Goal: Contribute content

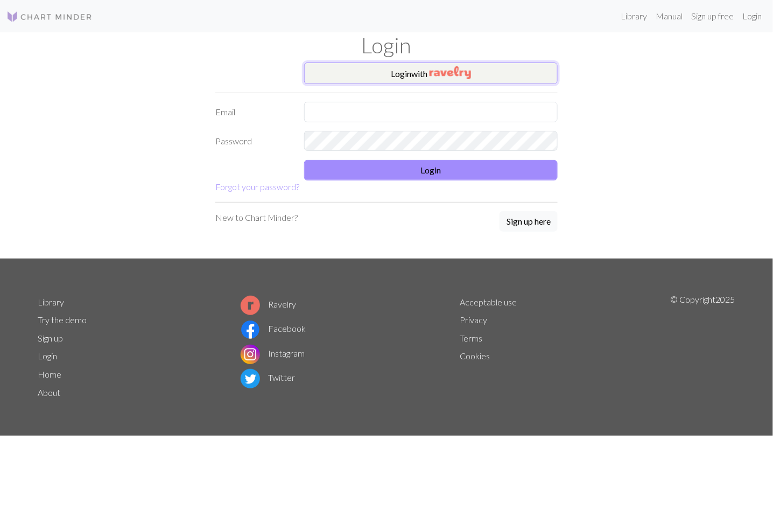
click at [398, 73] on button "Login with" at bounding box center [431, 73] width 254 height 22
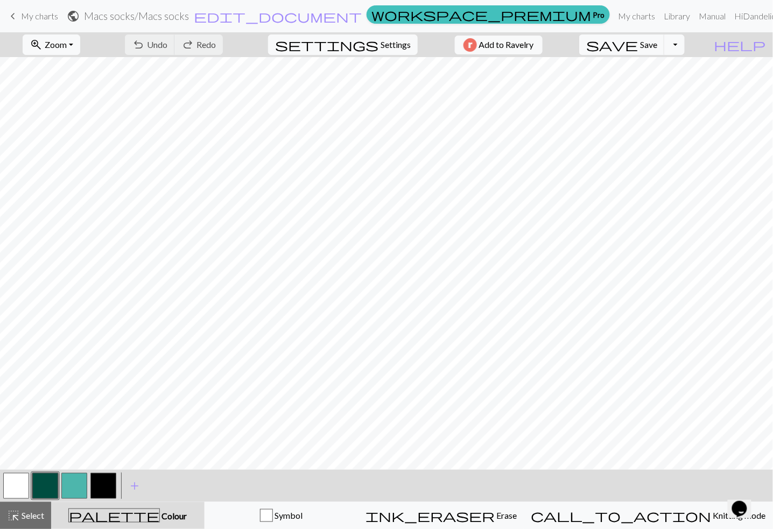
click at [46, 16] on span "My charts" at bounding box center [39, 16] width 37 height 10
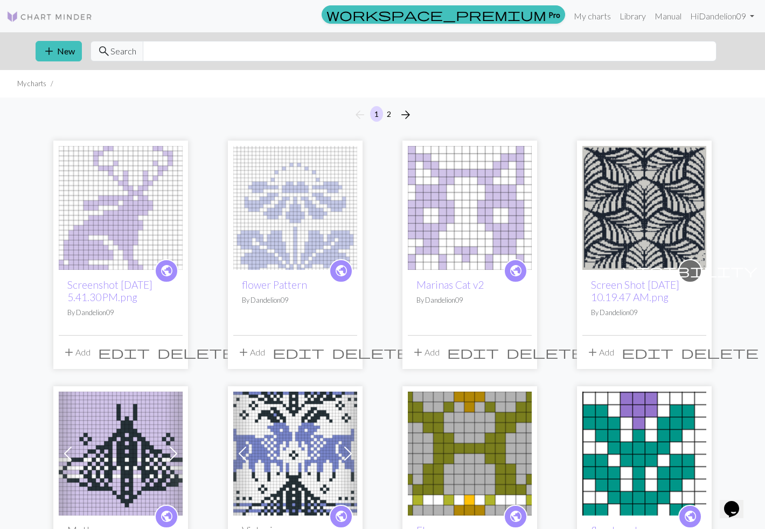
click at [233, 215] on img at bounding box center [295, 208] width 124 height 124
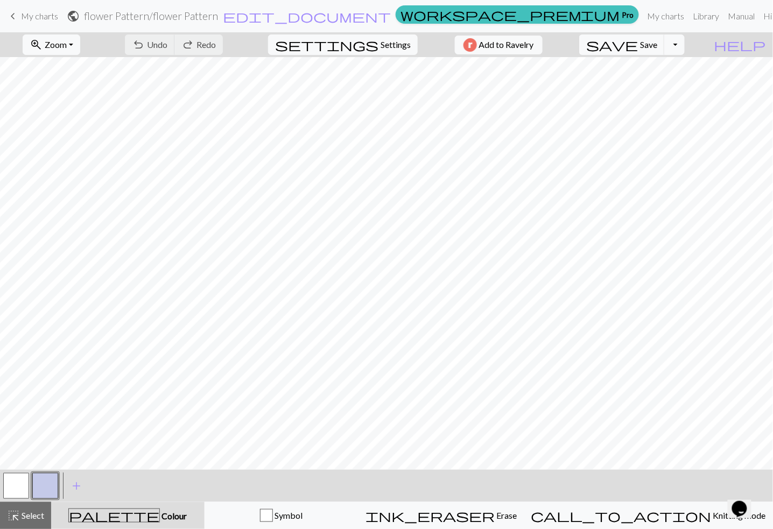
click at [33, 14] on span "My charts" at bounding box center [39, 16] width 37 height 10
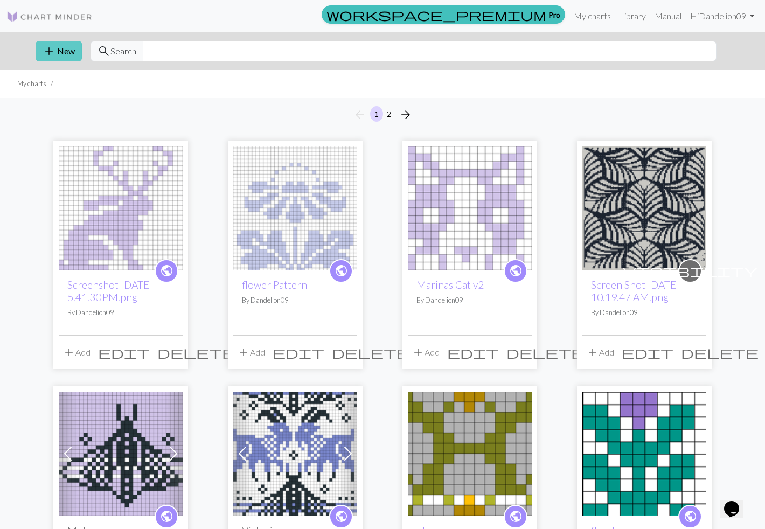
click at [69, 53] on button "add New" at bounding box center [59, 51] width 46 height 20
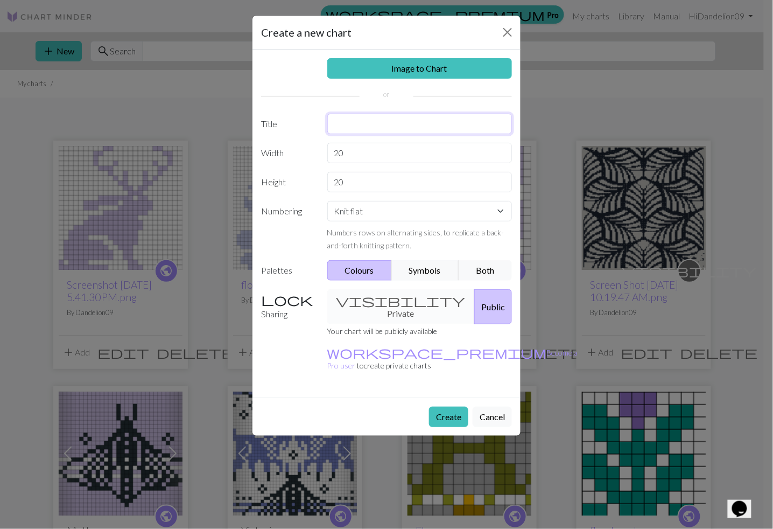
click at [361, 115] on input "text" at bounding box center [419, 124] width 185 height 20
type input "Trex"
click at [489, 407] on button "Cancel" at bounding box center [492, 417] width 39 height 20
